Goal: Navigation & Orientation: Find specific page/section

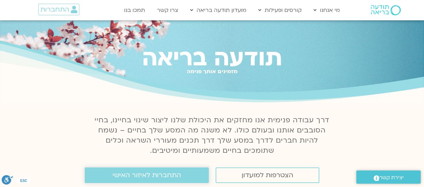
click at [166, 175] on span "התחברות לאיזור האישי" at bounding box center [147, 175] width 68 height 7
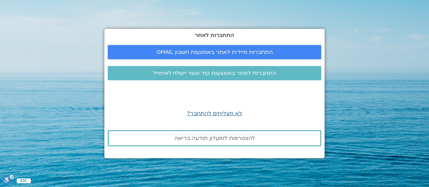
click at [237, 55] on span "התחברות מיידית לאתר באמצעות חשבון GMAIL" at bounding box center [215, 52] width 116 height 6
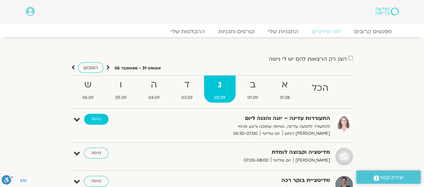
click at [95, 117] on link "כניסה" at bounding box center [96, 119] width 24 height 11
